Goal: Information Seeking & Learning: Learn about a topic

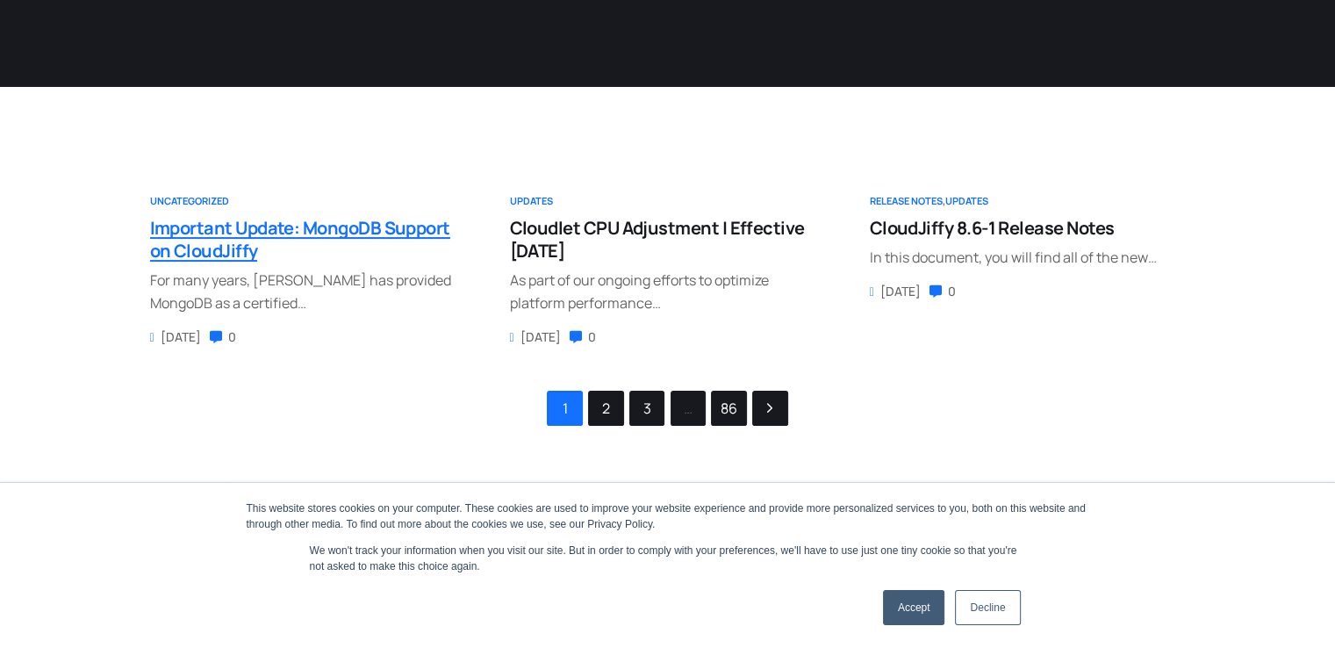
click at [256, 248] on h4 "Important Update: MongoDB Support on CloudJiffy" at bounding box center [308, 240] width 316 height 46
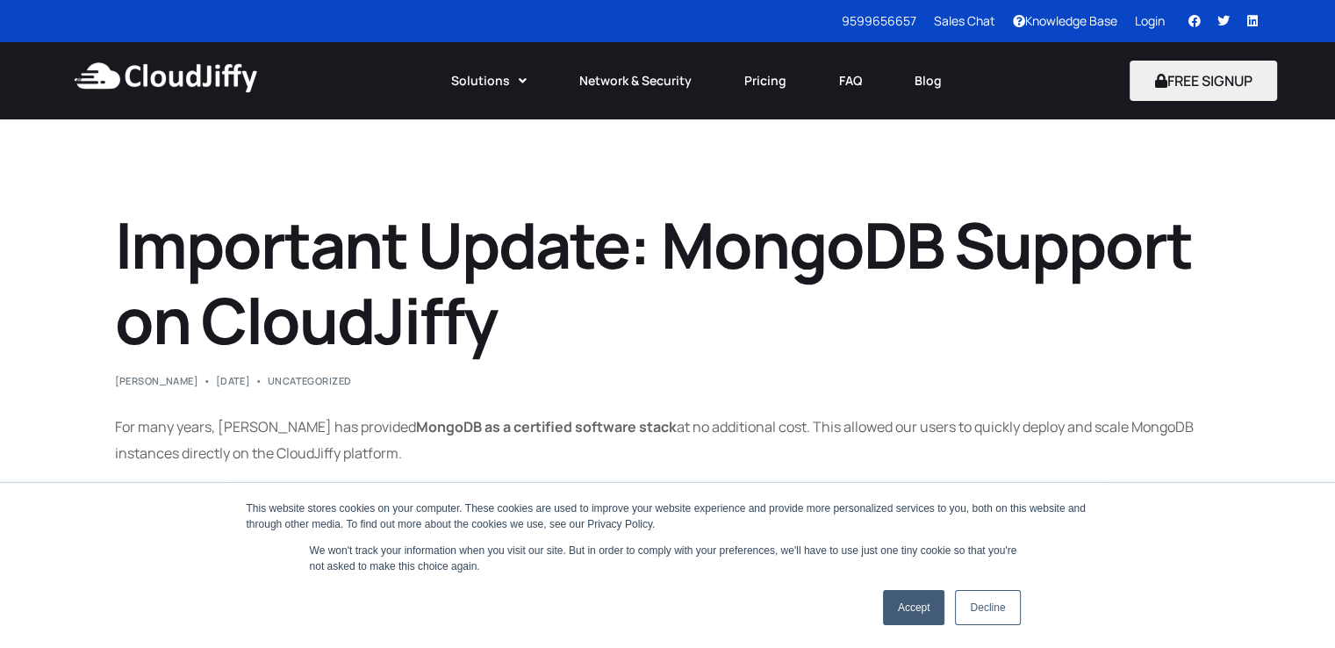
click at [912, 603] on link "Accept" at bounding box center [914, 607] width 62 height 35
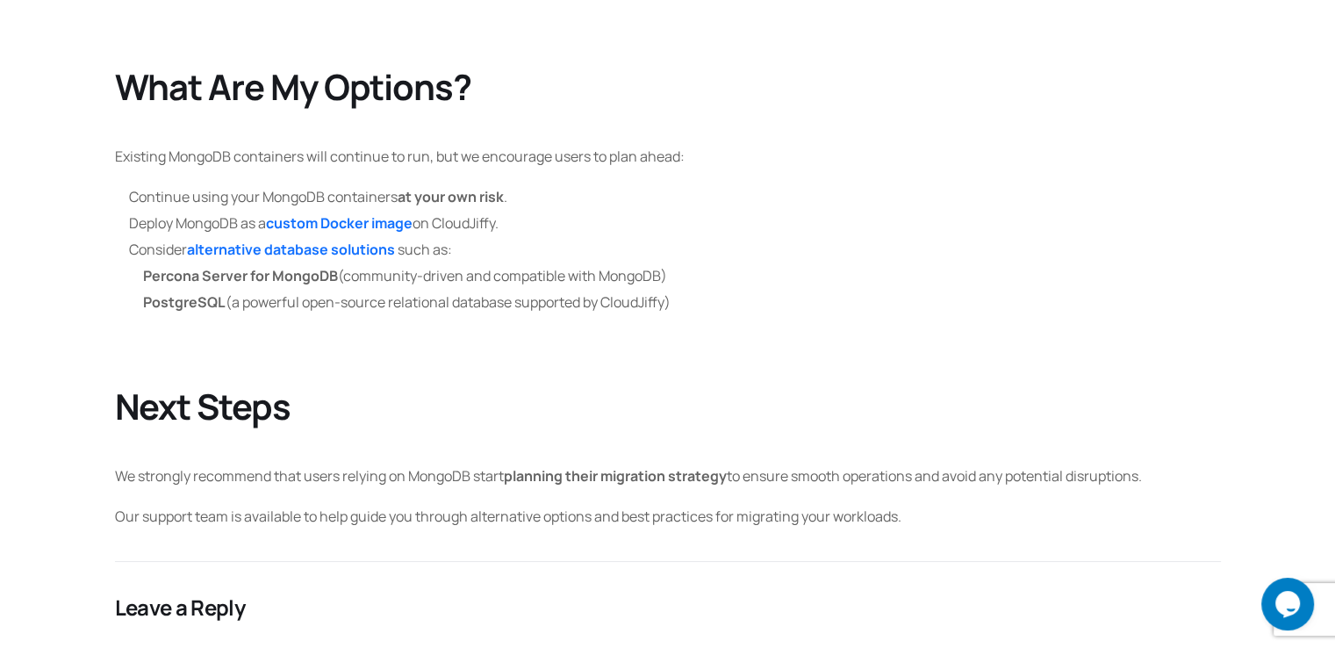
scroll to position [527, 0]
